Goal: Find specific page/section: Find specific page/section

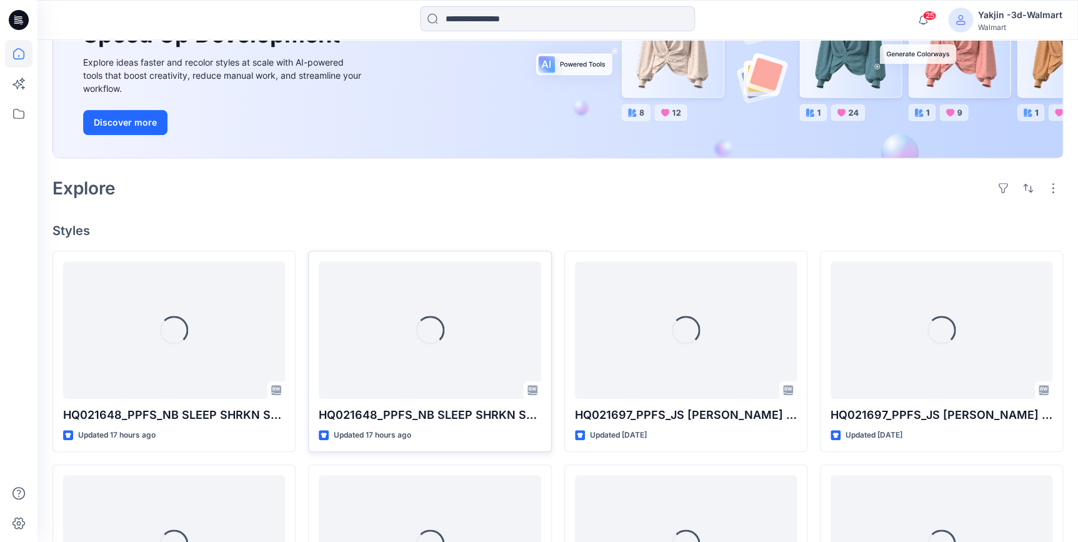
scroll to position [170, 0]
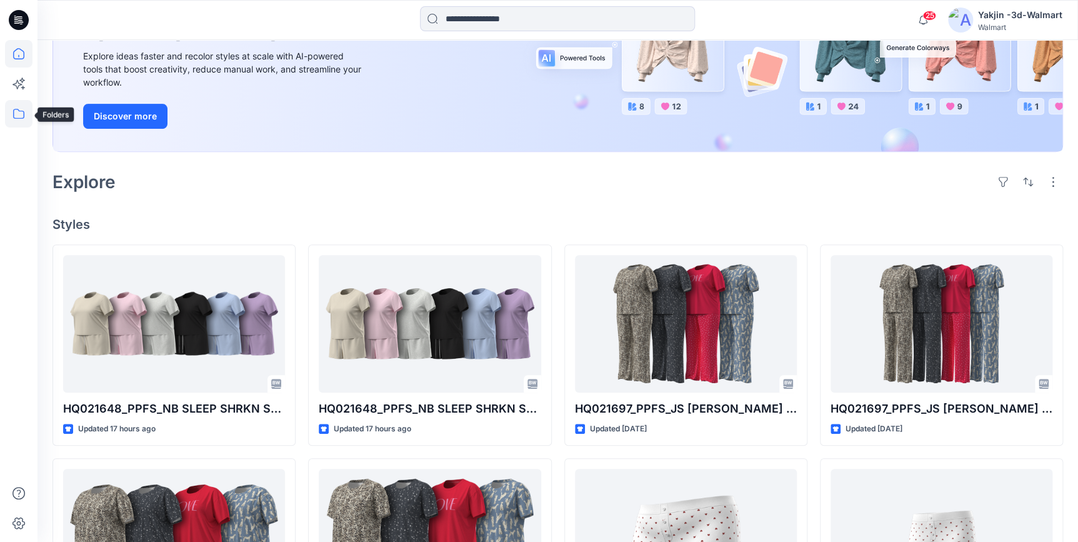
click at [23, 119] on icon at bounding box center [18, 113] width 27 height 27
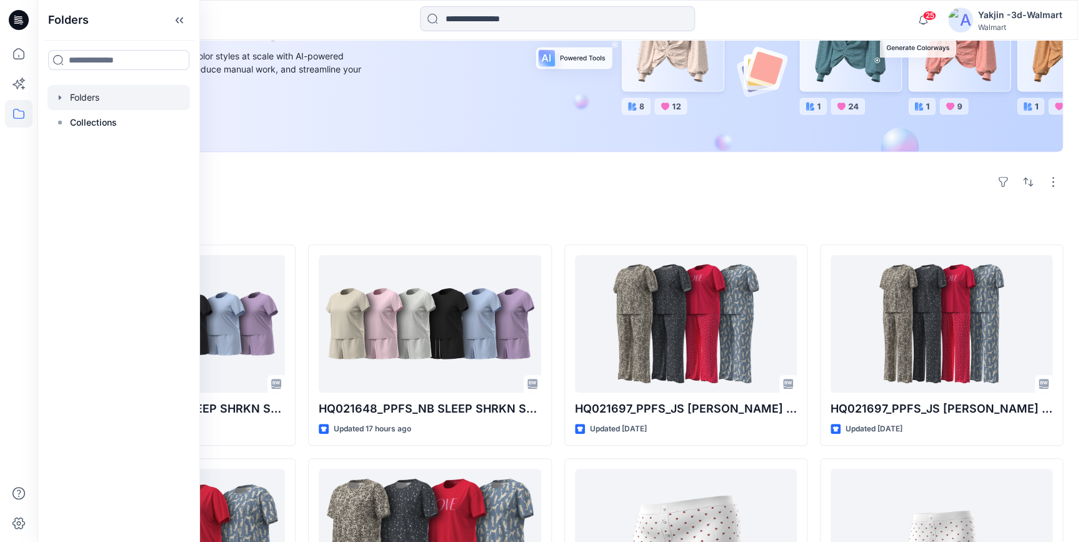
click at [100, 100] on div at bounding box center [118, 97] width 142 height 25
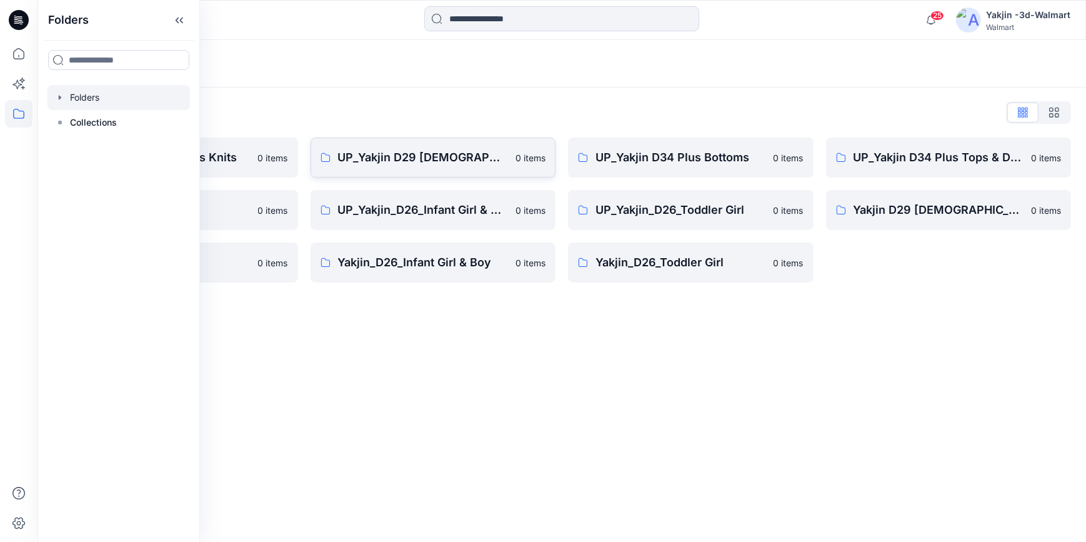
click at [432, 165] on p "UP_Yakjin D29 [DEMOGRAPHIC_DATA] Sleep" at bounding box center [423, 157] width 171 height 17
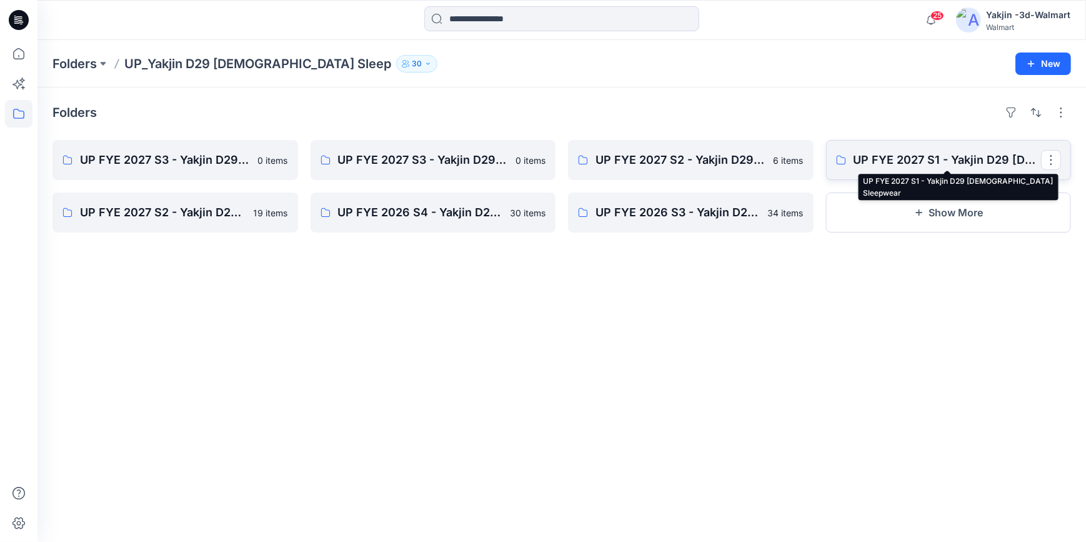
click at [884, 165] on p "UP FYE 2027 S1 - Yakjin D29 [DEMOGRAPHIC_DATA] Sleepwear" at bounding box center [948, 159] width 188 height 17
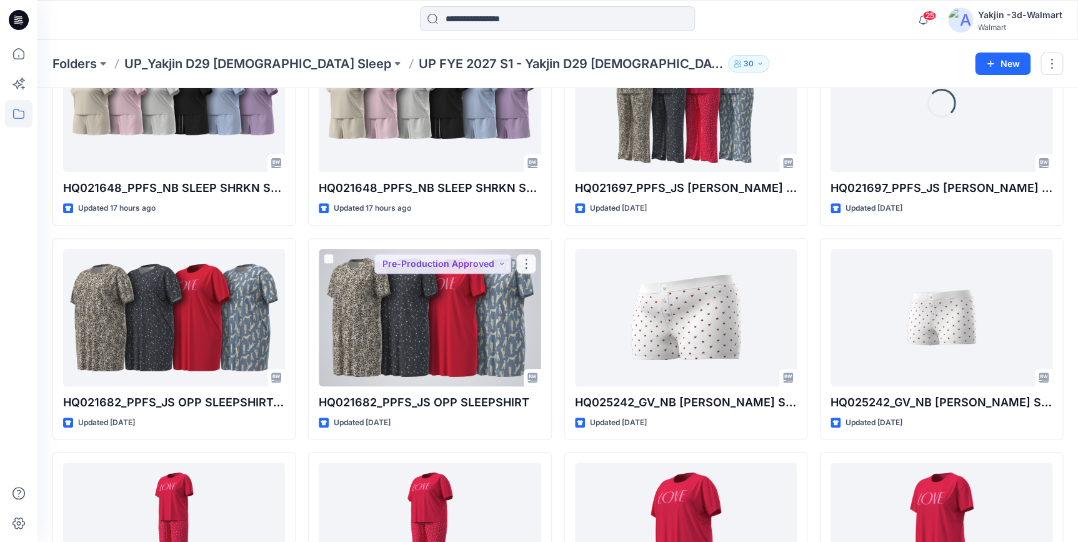
scroll to position [2, 0]
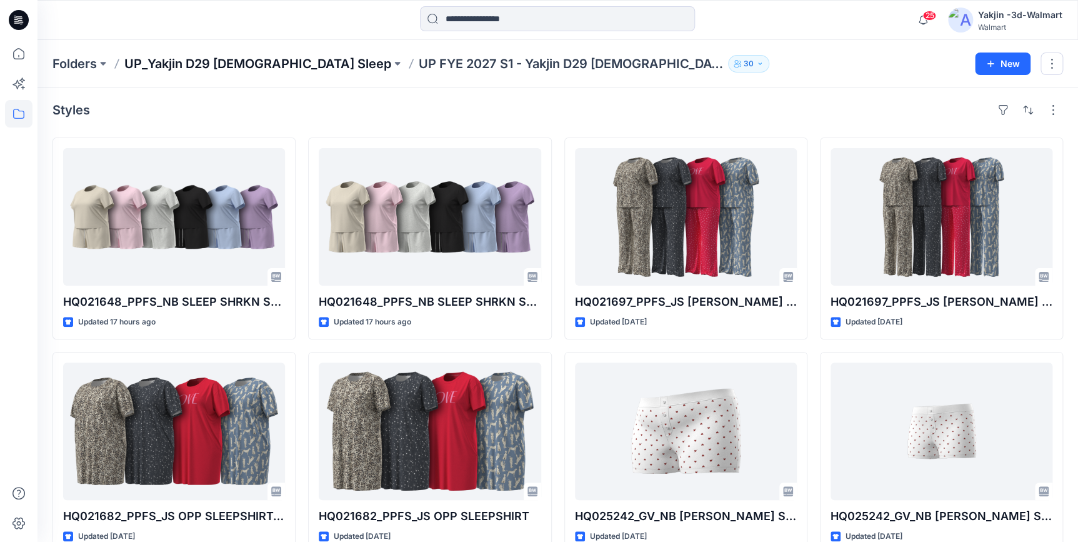
click at [231, 68] on p "UP_Yakjin D29 [DEMOGRAPHIC_DATA] Sleep" at bounding box center [257, 63] width 267 height 17
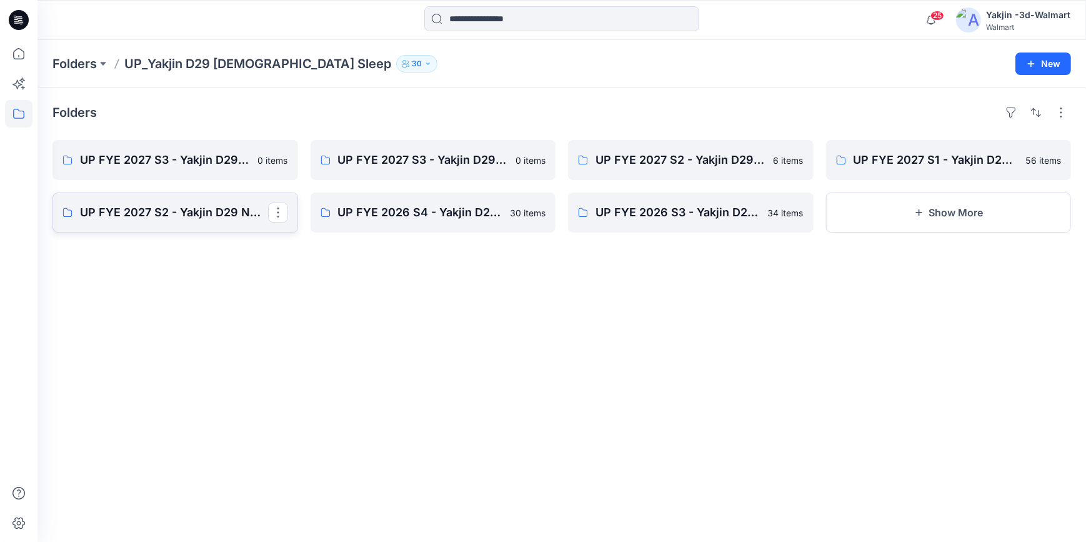
click at [174, 209] on p "UP FYE 2027 S2 - Yakjin D29 NOBO [DEMOGRAPHIC_DATA] Sleepwear" at bounding box center [174, 212] width 188 height 17
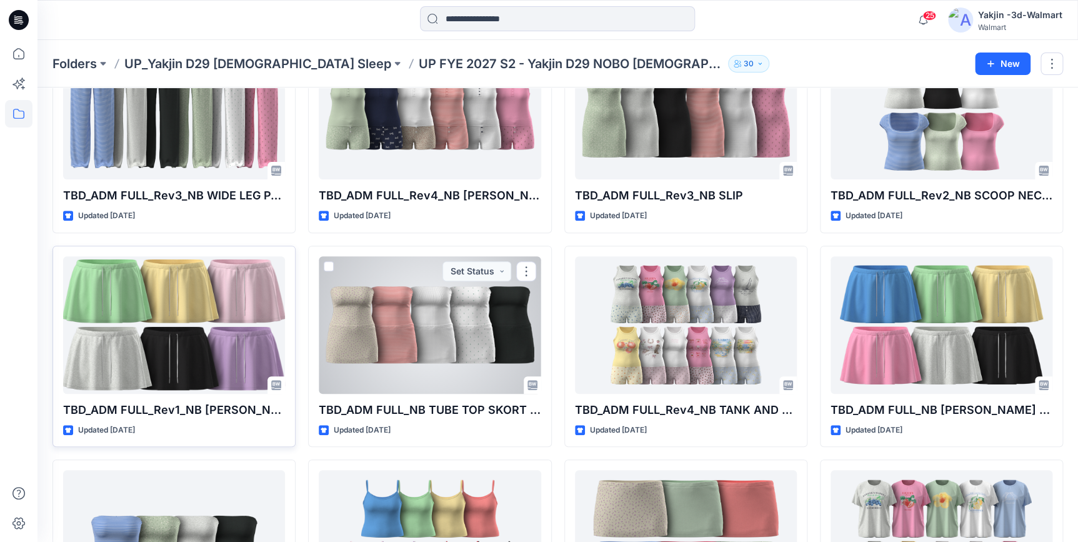
scroll to position [113, 0]
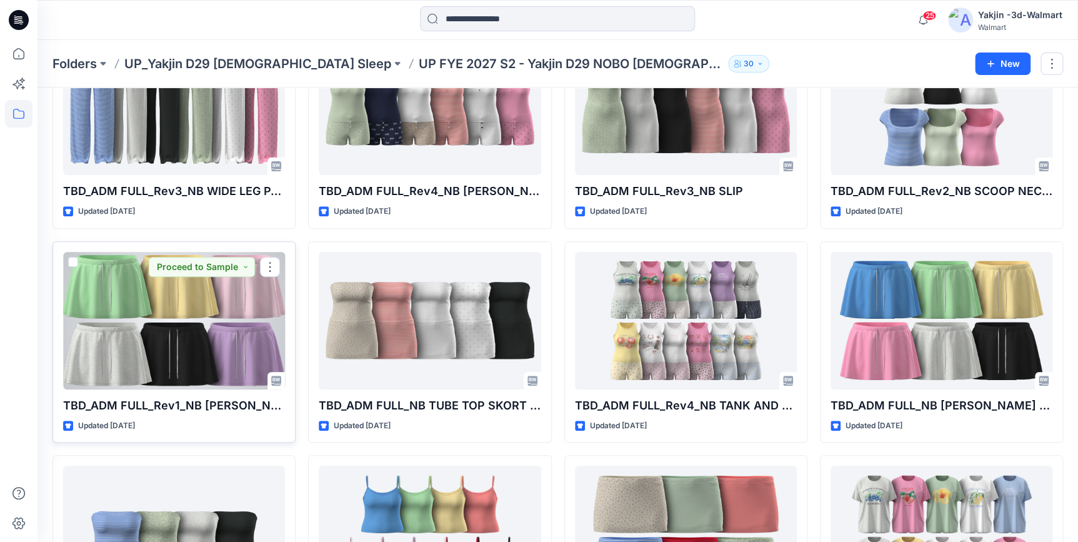
click at [123, 356] on div at bounding box center [174, 320] width 222 height 137
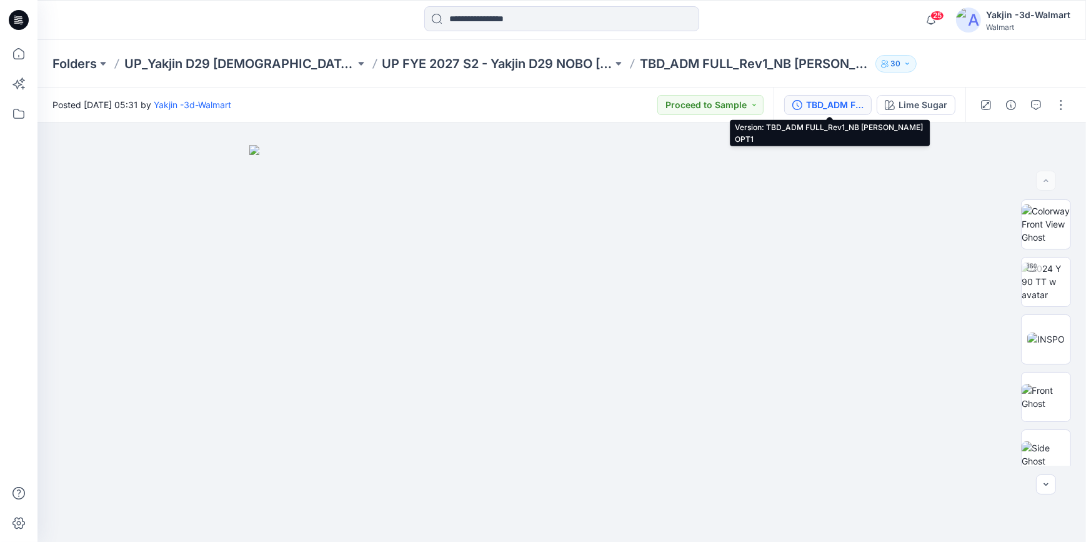
click at [844, 101] on div "TBD_ADM FULL_Rev1_NB [PERSON_NAME] OPT1" at bounding box center [834, 105] width 57 height 14
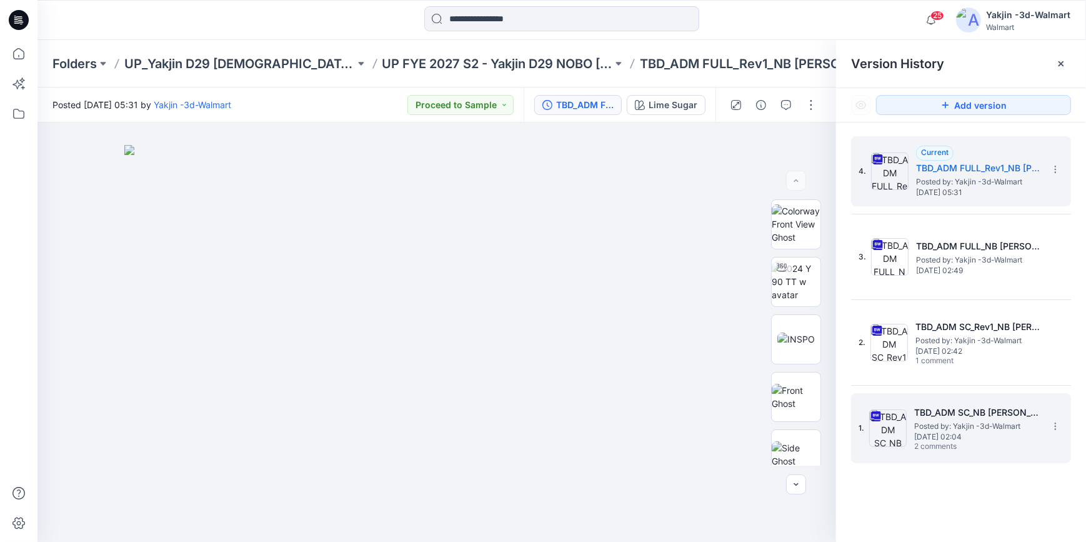
click at [974, 437] on span "[DATE] 02:04" at bounding box center [976, 436] width 125 height 9
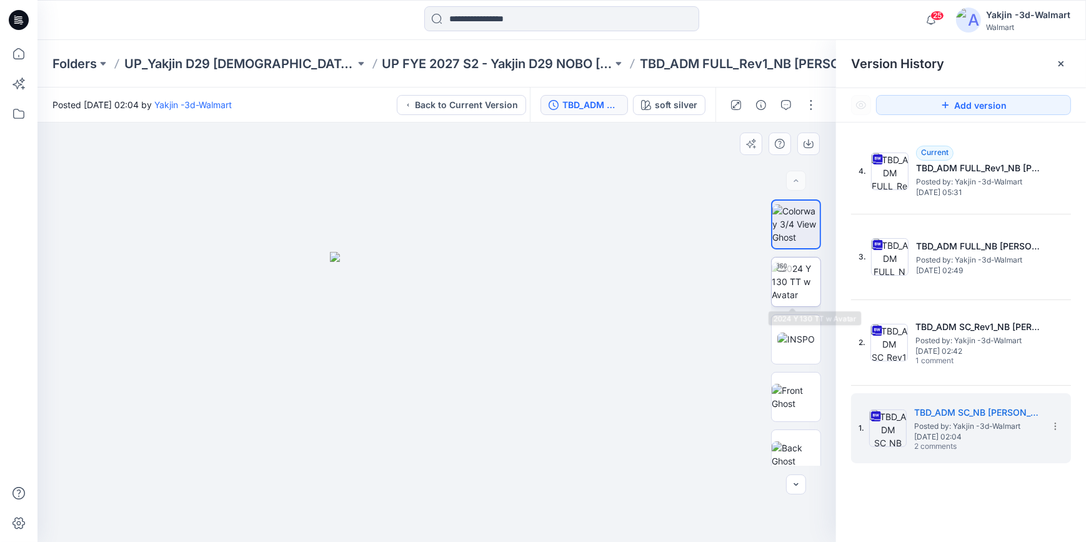
click at [800, 275] on img at bounding box center [796, 281] width 49 height 39
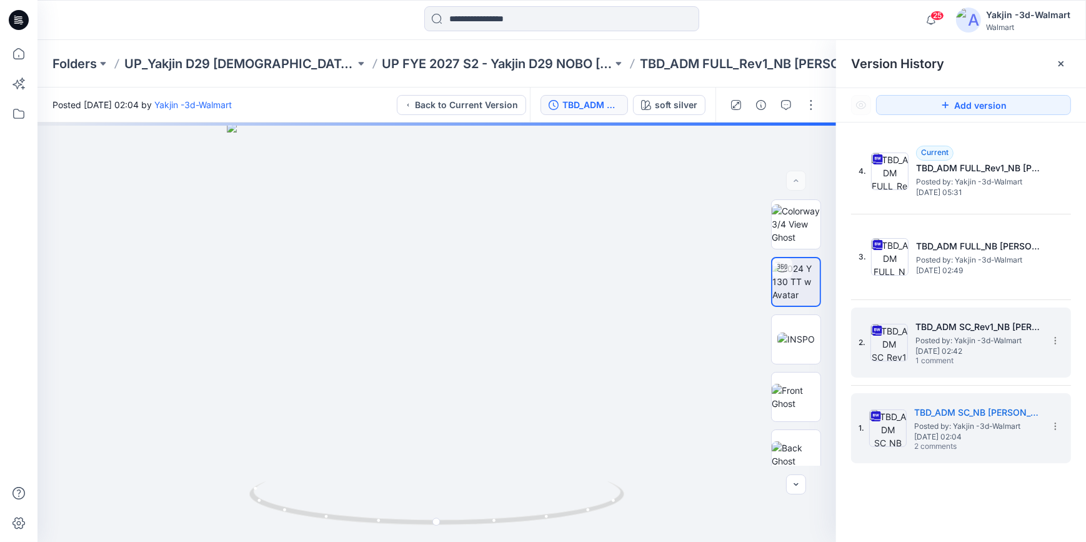
click at [950, 351] on span "[DATE] 02:42" at bounding box center [978, 351] width 125 height 9
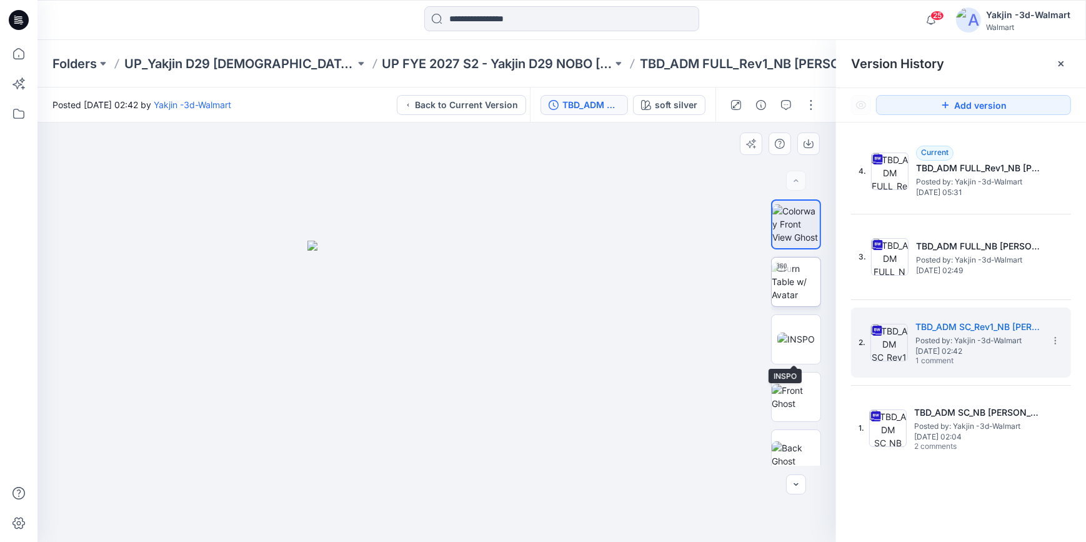
click at [802, 290] on img at bounding box center [796, 281] width 49 height 39
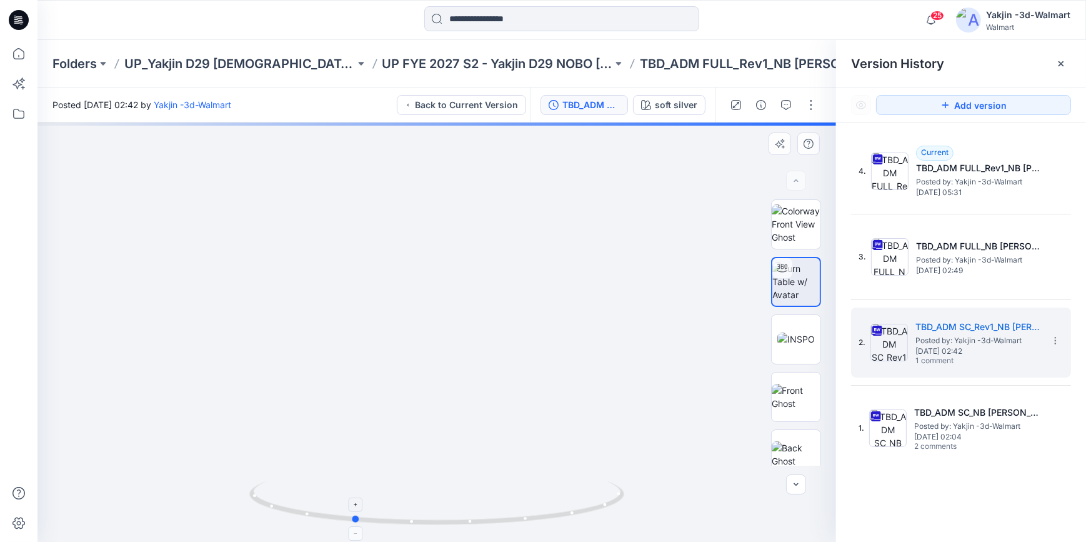
drag, startPoint x: 583, startPoint y: 514, endPoint x: 499, endPoint y: 516, distance: 83.8
click at [499, 487] on icon at bounding box center [438, 504] width 378 height 47
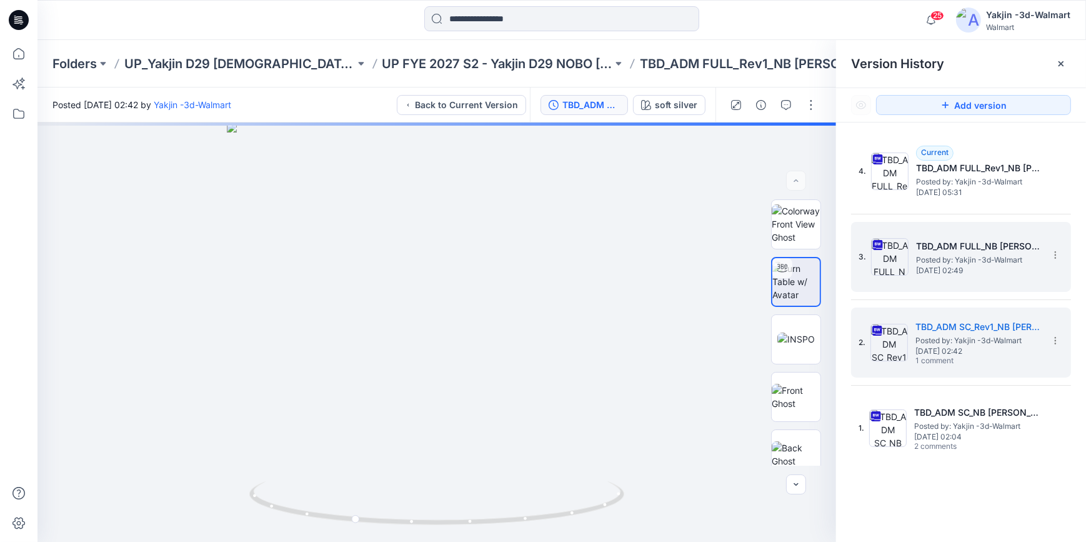
click at [961, 266] on span "[DATE] 02:49" at bounding box center [978, 270] width 125 height 9
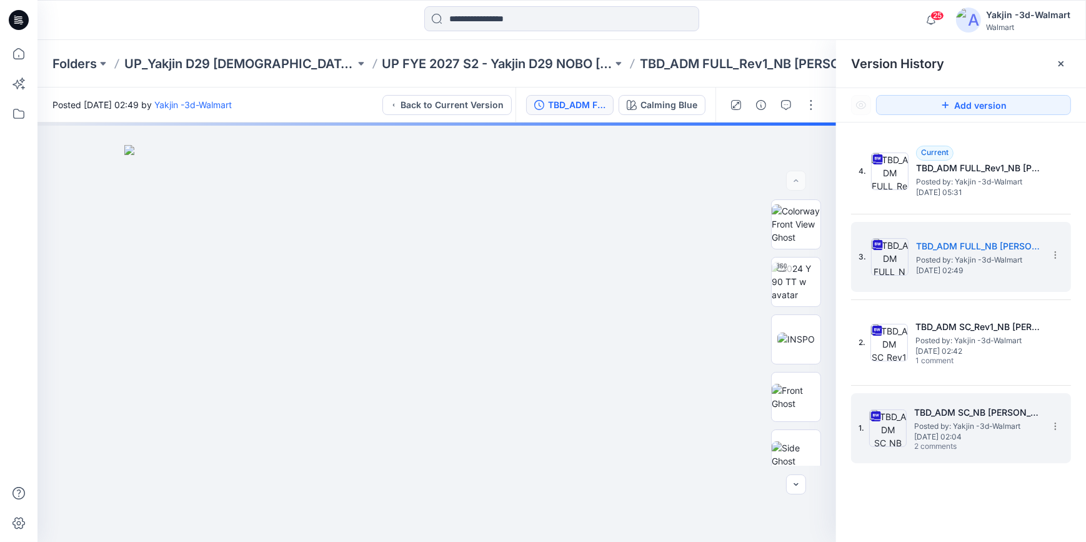
click at [918, 434] on span "[DATE] 02:04" at bounding box center [976, 436] width 125 height 9
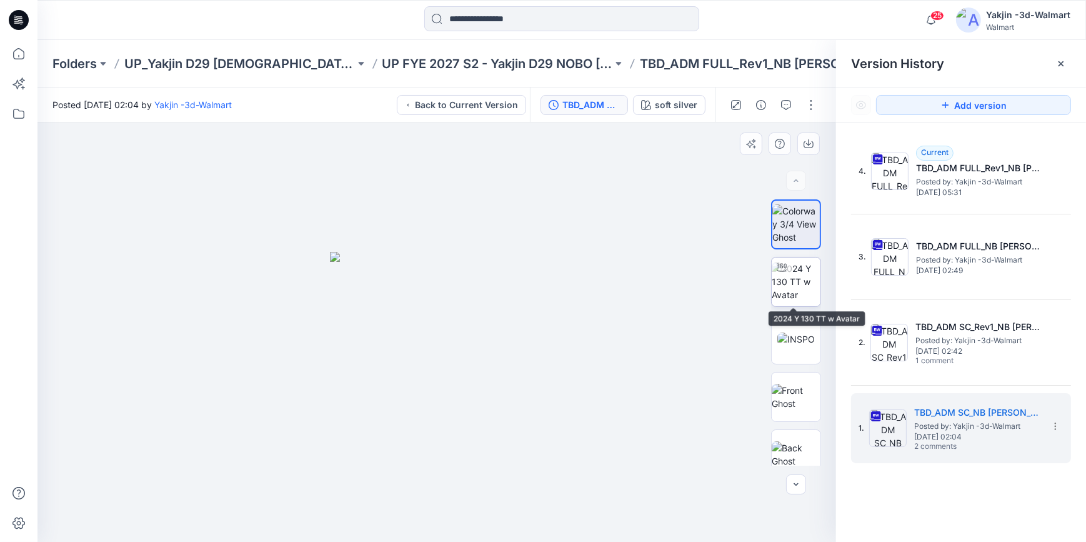
click at [801, 287] on img at bounding box center [796, 281] width 49 height 39
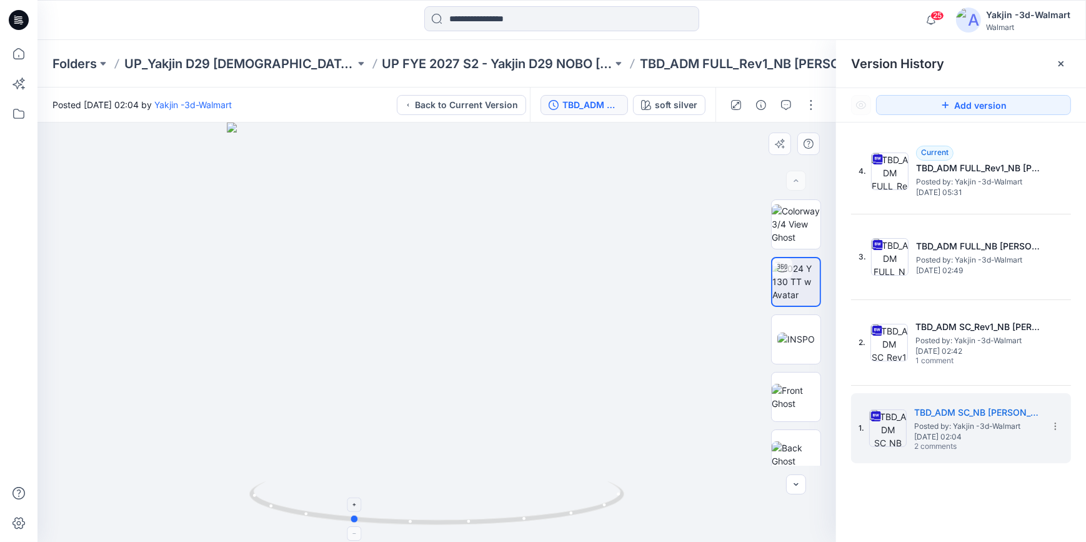
drag, startPoint x: 586, startPoint y: 514, endPoint x: 511, endPoint y: 521, distance: 75.3
click at [511, 487] on icon at bounding box center [438, 504] width 378 height 47
drag, startPoint x: 985, startPoint y: 69, endPoint x: 974, endPoint y: 69, distance: 10.6
click at [981, 69] on div "Version History" at bounding box center [961, 63] width 220 height 17
click at [981, 59] on div at bounding box center [1061, 64] width 20 height 20
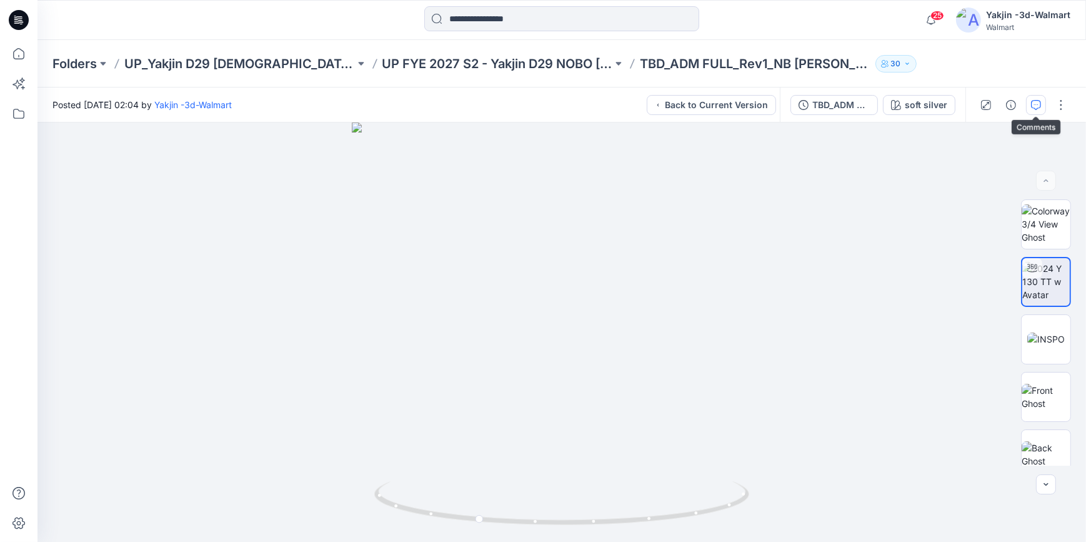
click at [981, 104] on button "button" at bounding box center [1036, 105] width 20 height 20
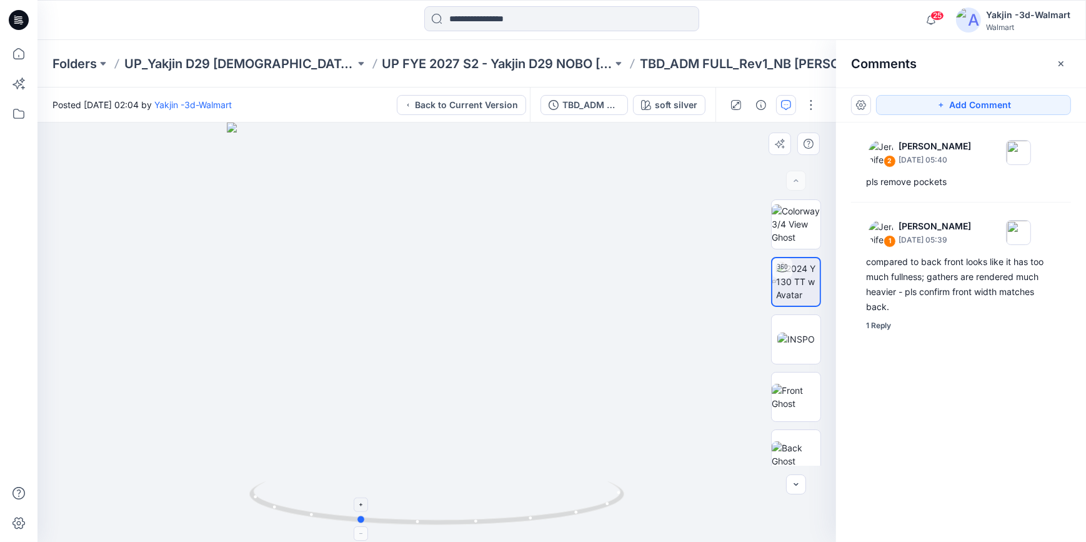
drag, startPoint x: 572, startPoint y: 515, endPoint x: 579, endPoint y: 509, distance: 9.3
click at [579, 487] on icon at bounding box center [438, 504] width 378 height 47
